Goal: Information Seeking & Learning: Learn about a topic

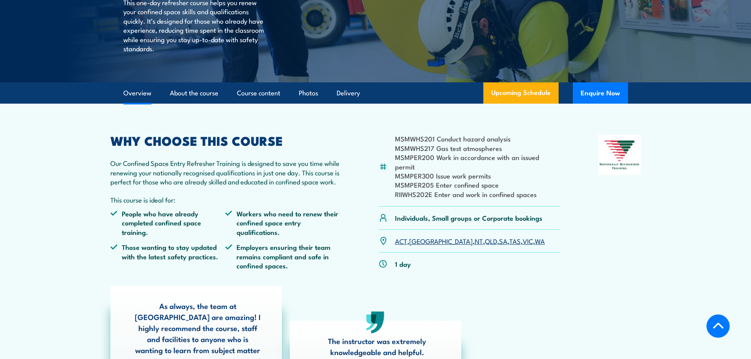
scroll to position [92, 0]
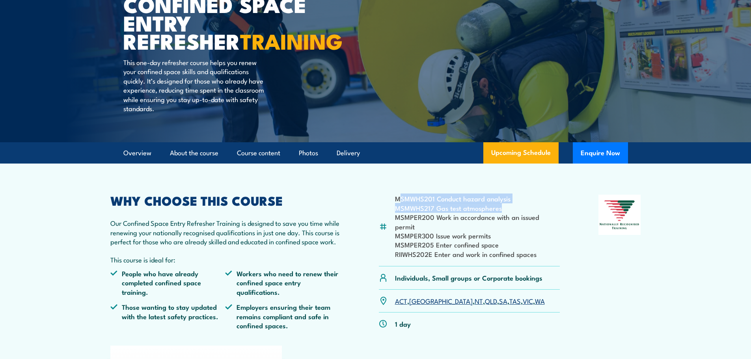
drag, startPoint x: 489, startPoint y: 208, endPoint x: 400, endPoint y: 197, distance: 89.4
click at [400, 197] on ul "MSMWHS201 Conduct hazard analysis MSMWHS217 Gas test atmospheres MSMPER200 Work…" at bounding box center [477, 226] width 165 height 65
click at [487, 250] on li "RIIWHS202E Enter and work in confined spaces" at bounding box center [477, 254] width 165 height 9
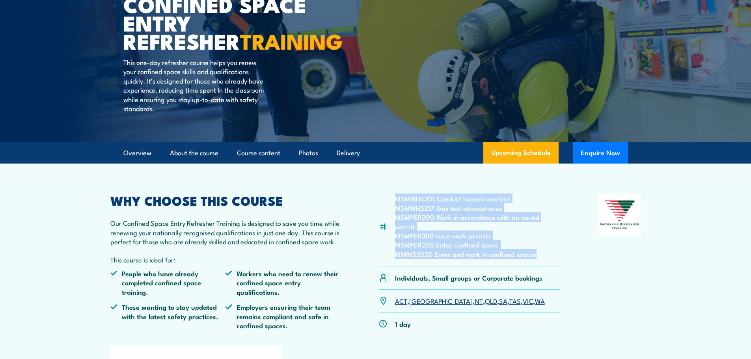
drag, startPoint x: 534, startPoint y: 246, endPoint x: 394, endPoint y: 200, distance: 147.7
click at [394, 200] on div "MSMWHS201 Conduct hazard analysis MSMWHS217 Gas test atmospheres MSMPER200 Work…" at bounding box center [469, 231] width 181 height 72
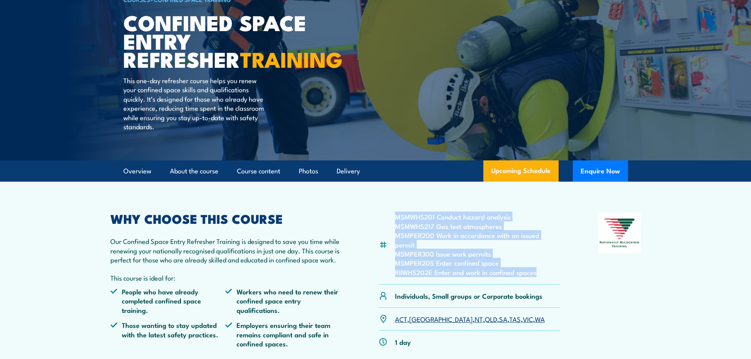
scroll to position [0, 0]
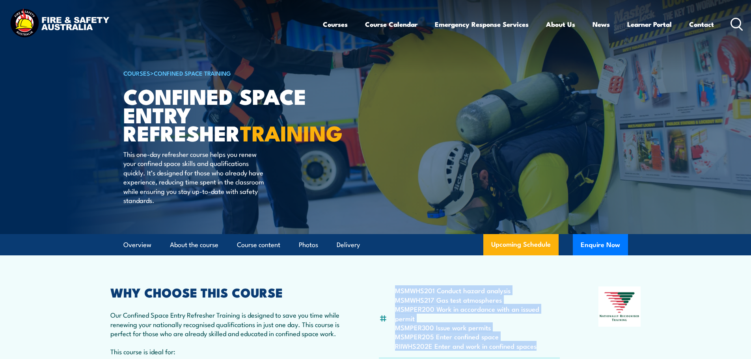
click at [566, 318] on div "MSMWHS201 Conduct hazard analysis MSMWHS217 Gas test atmospheres MSMPER200 Work…" at bounding box center [375, 357] width 531 height 141
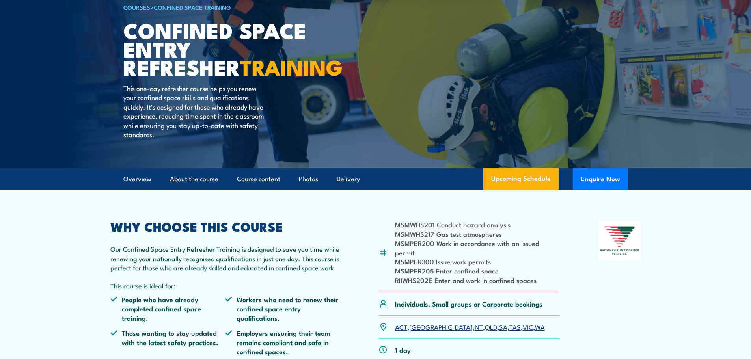
scroll to position [184, 0]
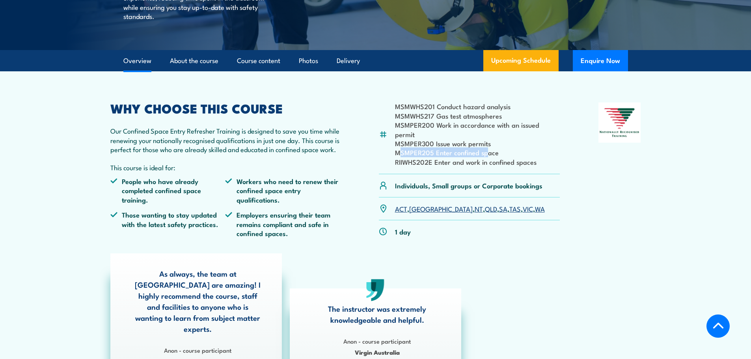
drag, startPoint x: 398, startPoint y: 142, endPoint x: 486, endPoint y: 139, distance: 88.3
click at [486, 148] on li "MSMPER205 Enter confined space" at bounding box center [477, 152] width 165 height 9
drag, startPoint x: 501, startPoint y: 115, endPoint x: 416, endPoint y: 119, distance: 84.8
click at [416, 119] on li "MSMWHS217 Gas test atmospheres" at bounding box center [477, 115] width 165 height 9
drag, startPoint x: 421, startPoint y: 125, endPoint x: 486, endPoint y: 126, distance: 65.8
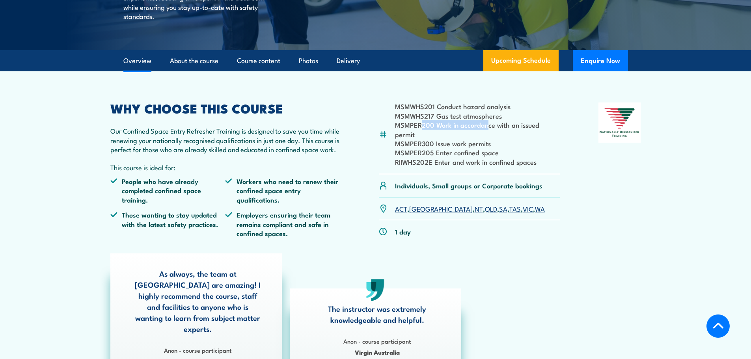
click at [486, 126] on li "MSMPER200 Work in accordance with an issued permit" at bounding box center [477, 129] width 165 height 19
drag, startPoint x: 418, startPoint y: 155, endPoint x: 535, endPoint y: 152, distance: 117.1
click at [535, 157] on li "RIIWHS202E Enter and work in confined spaces" at bounding box center [477, 161] width 165 height 9
drag, startPoint x: 511, startPoint y: 109, endPoint x: 398, endPoint y: 110, distance: 112.3
click at [398, 110] on li "MSMWHS201 Conduct hazard analysis" at bounding box center [477, 106] width 165 height 9
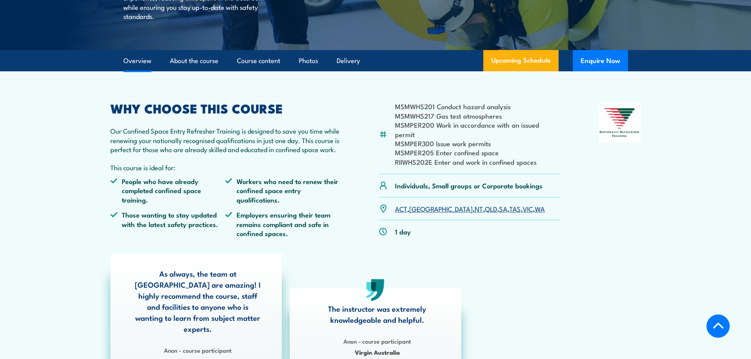
click at [484, 157] on li "RIIWHS202E Enter and work in confined spaces" at bounding box center [477, 161] width 165 height 9
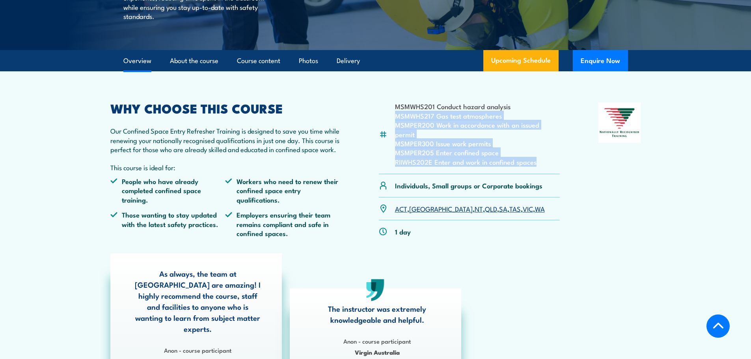
drag, startPoint x: 540, startPoint y: 154, endPoint x: 395, endPoint y: 112, distance: 150.2
click at [395, 112] on ul "MSMWHS201 Conduct hazard analysis MSMWHS217 Gas test atmospheres MSMPER200 Work…" at bounding box center [477, 134] width 165 height 65
copy ul "MSMWHS217 Gas test atmospheres MSMPER200 Work in accordance with an issued perm…"
click at [441, 139] on li "MSMPER300 Issue work permits" at bounding box center [477, 143] width 165 height 9
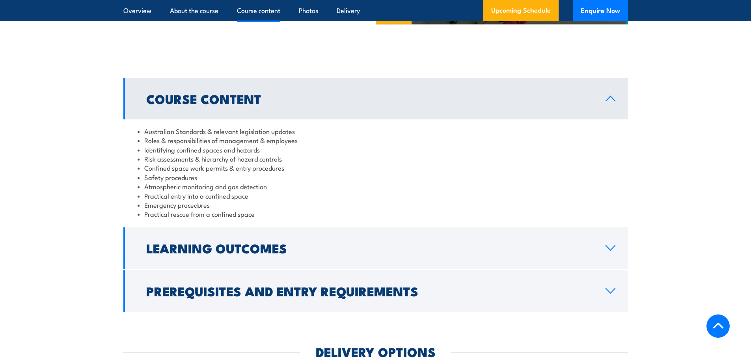
scroll to position [920, 0]
